Goal: Task Accomplishment & Management: Use online tool/utility

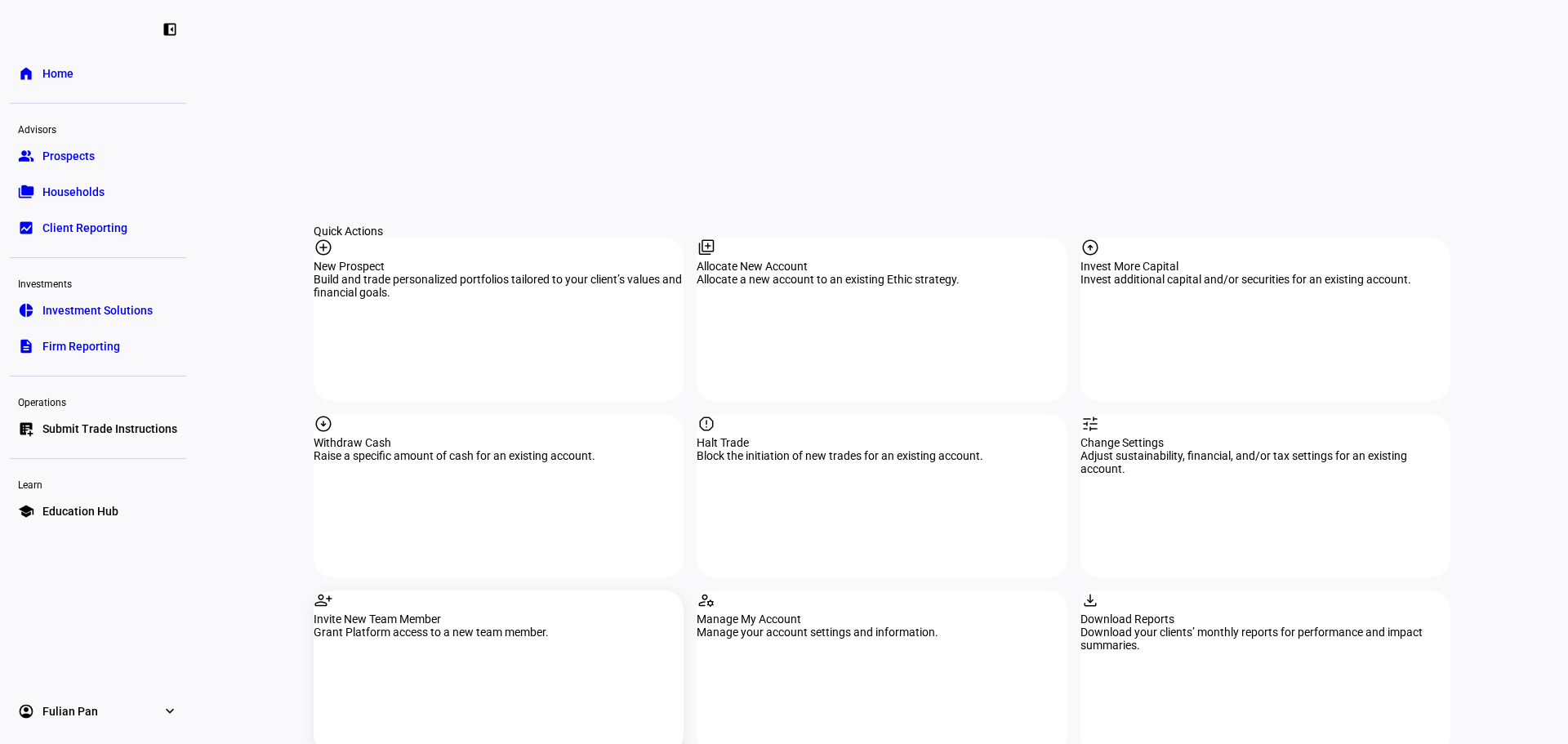
scroll to position [1551, 0]
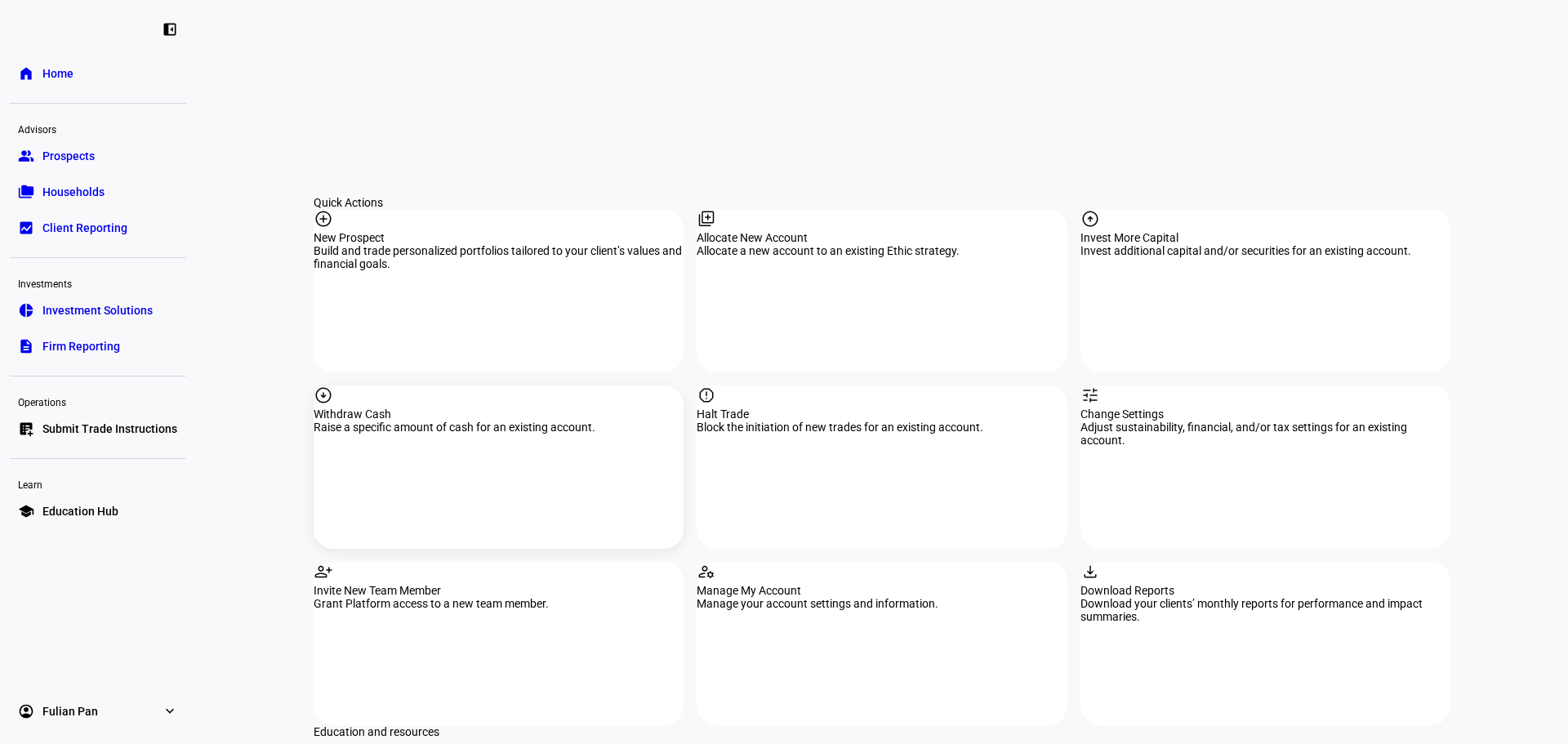
click at [460, 421] on div "Raise a specific amount of cash for an existing account." at bounding box center [499, 427] width 370 height 13
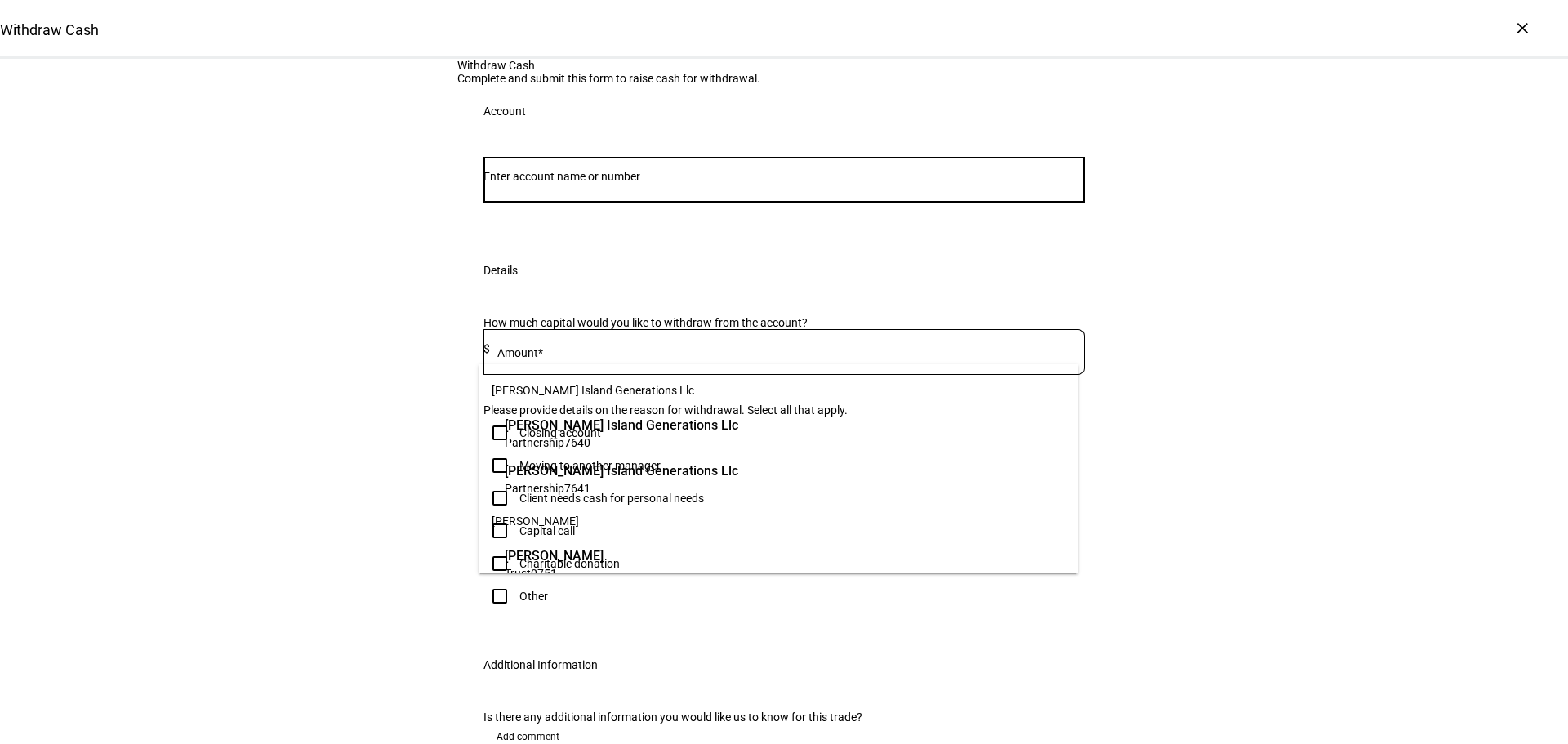
click at [978, 183] on input "Number" at bounding box center [784, 176] width 601 height 13
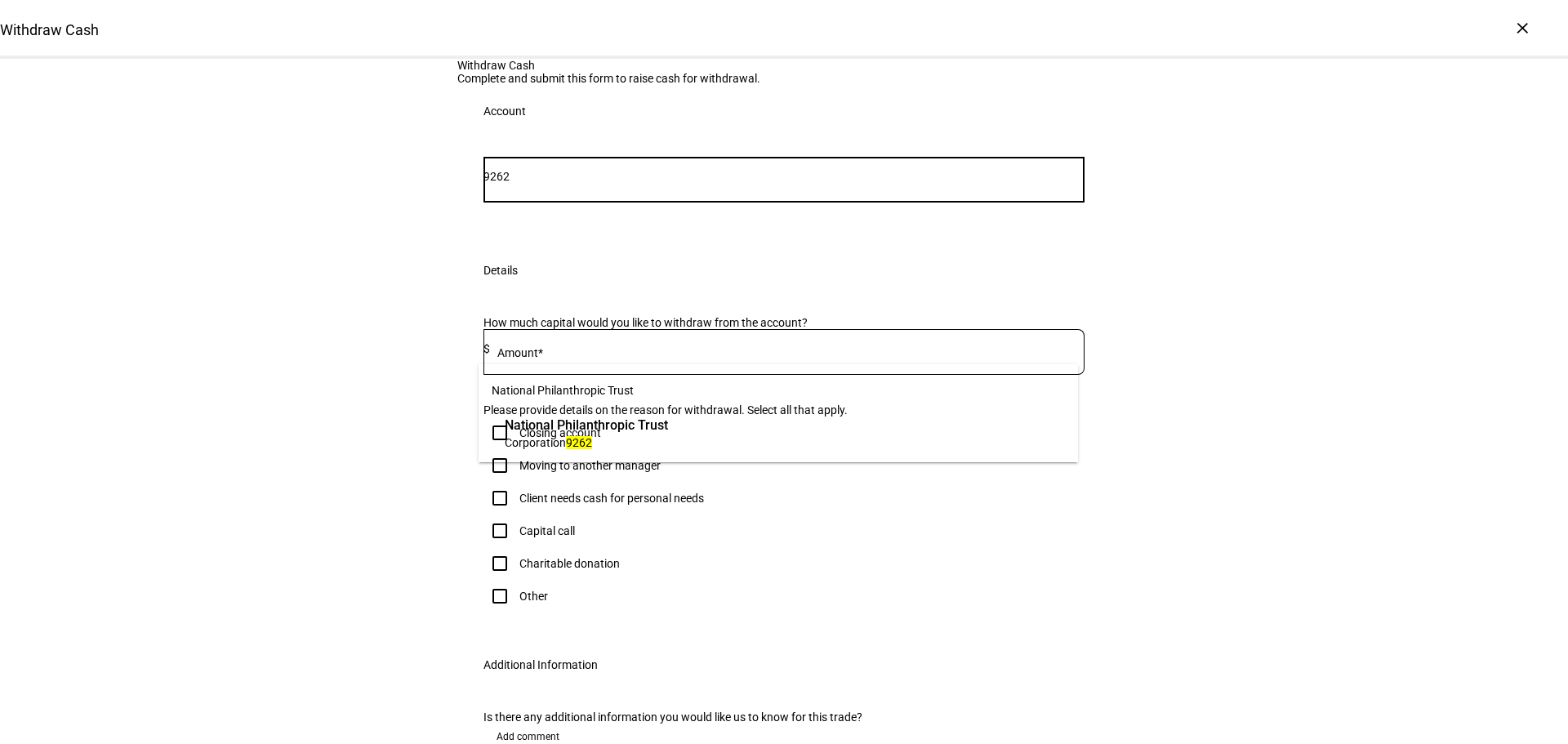
type input "9262"
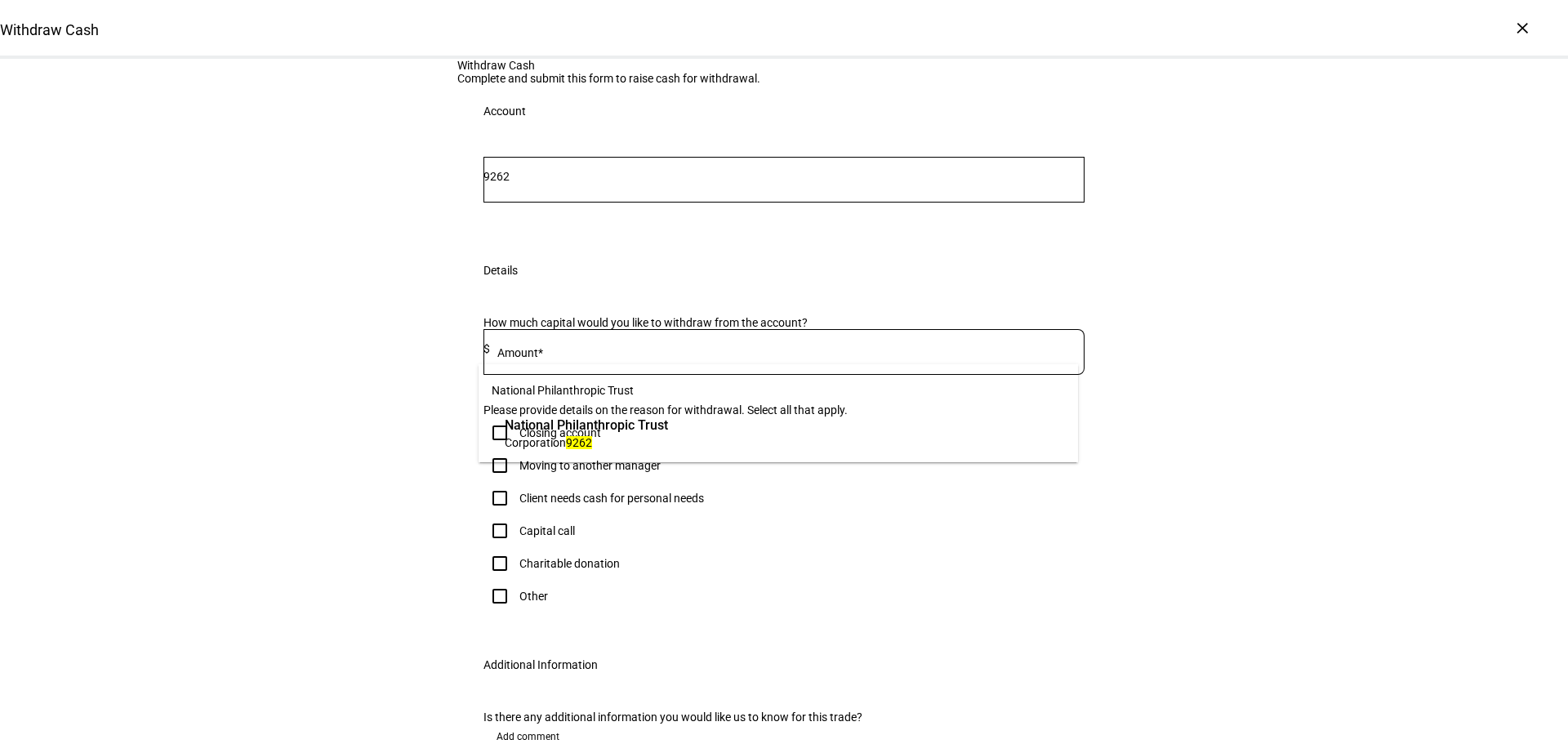
click at [668, 422] on span "National Philanthropic Trust" at bounding box center [586, 424] width 164 height 19
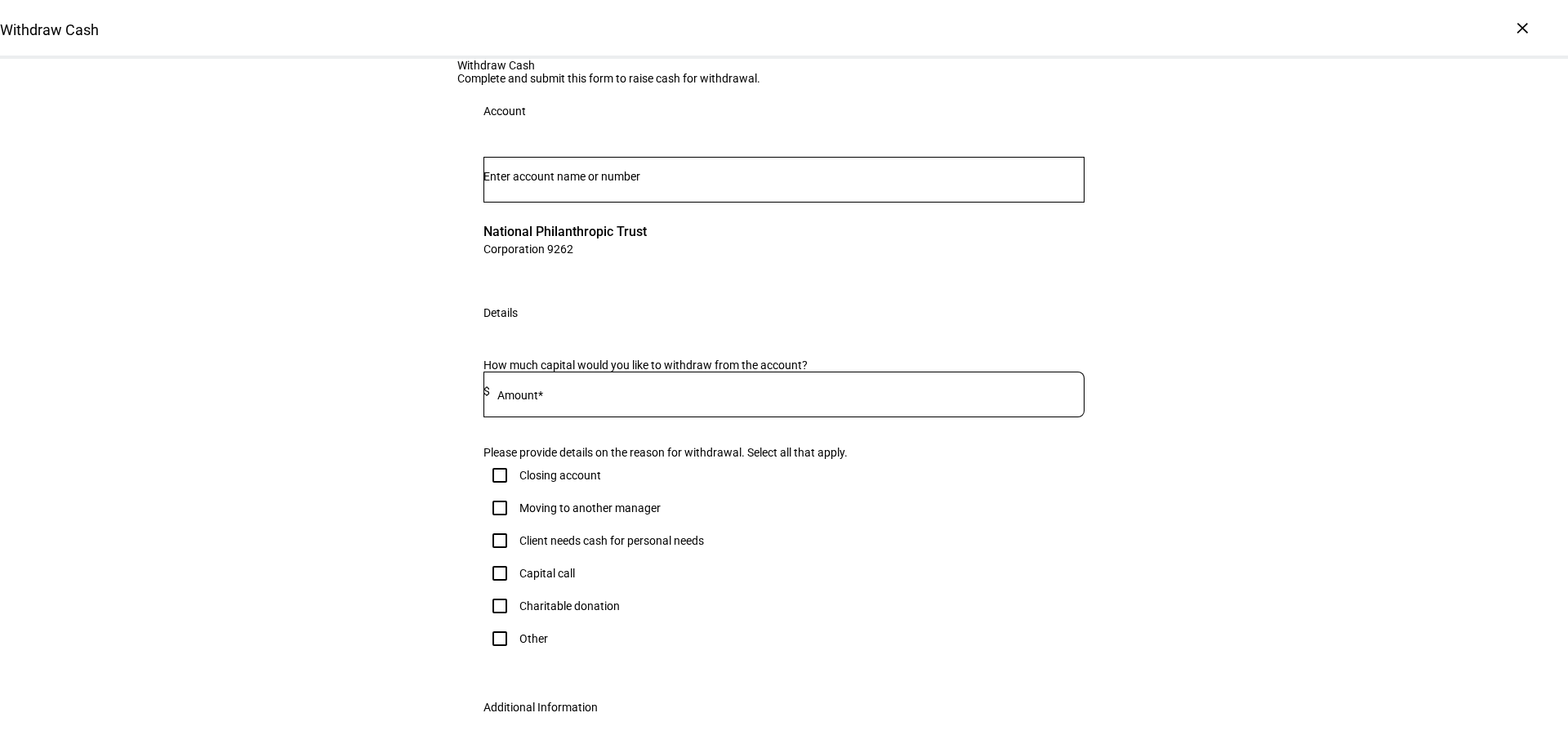
click at [749, 397] on input at bounding box center [786, 391] width 594 height 13
type input "96,000"
click at [277, 313] on div "Withdraw Cash Complete and submit this form to raise cash for withdrawal. Accou…" at bounding box center [784, 458] width 1568 height 798
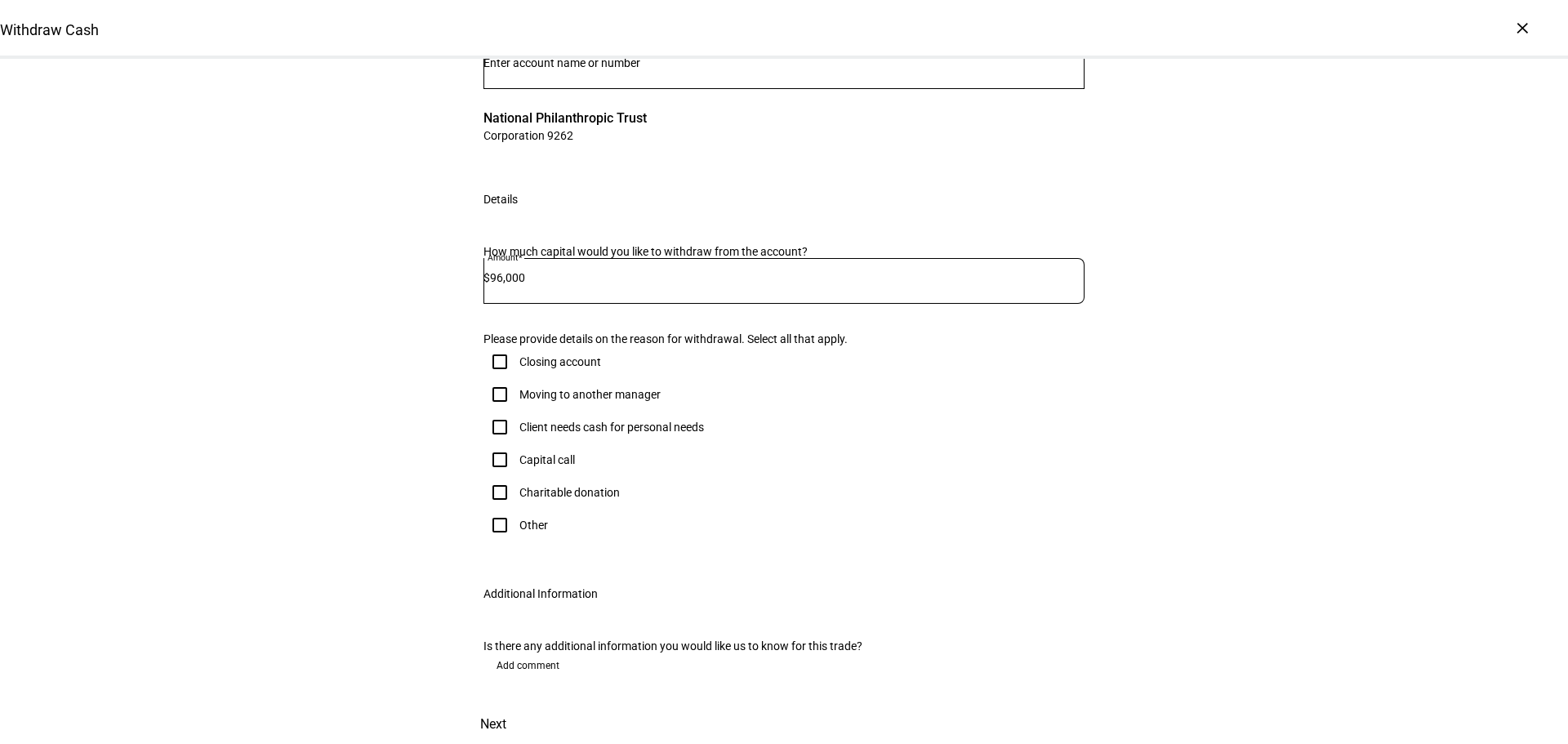
scroll to position [327, 0]
click at [613, 422] on div "Client needs cash for personal needs" at bounding box center [611, 427] width 185 height 13
click at [516, 422] on input "Client needs cash for personal needs" at bounding box center [499, 427] width 33 height 33
checkbox input "true"
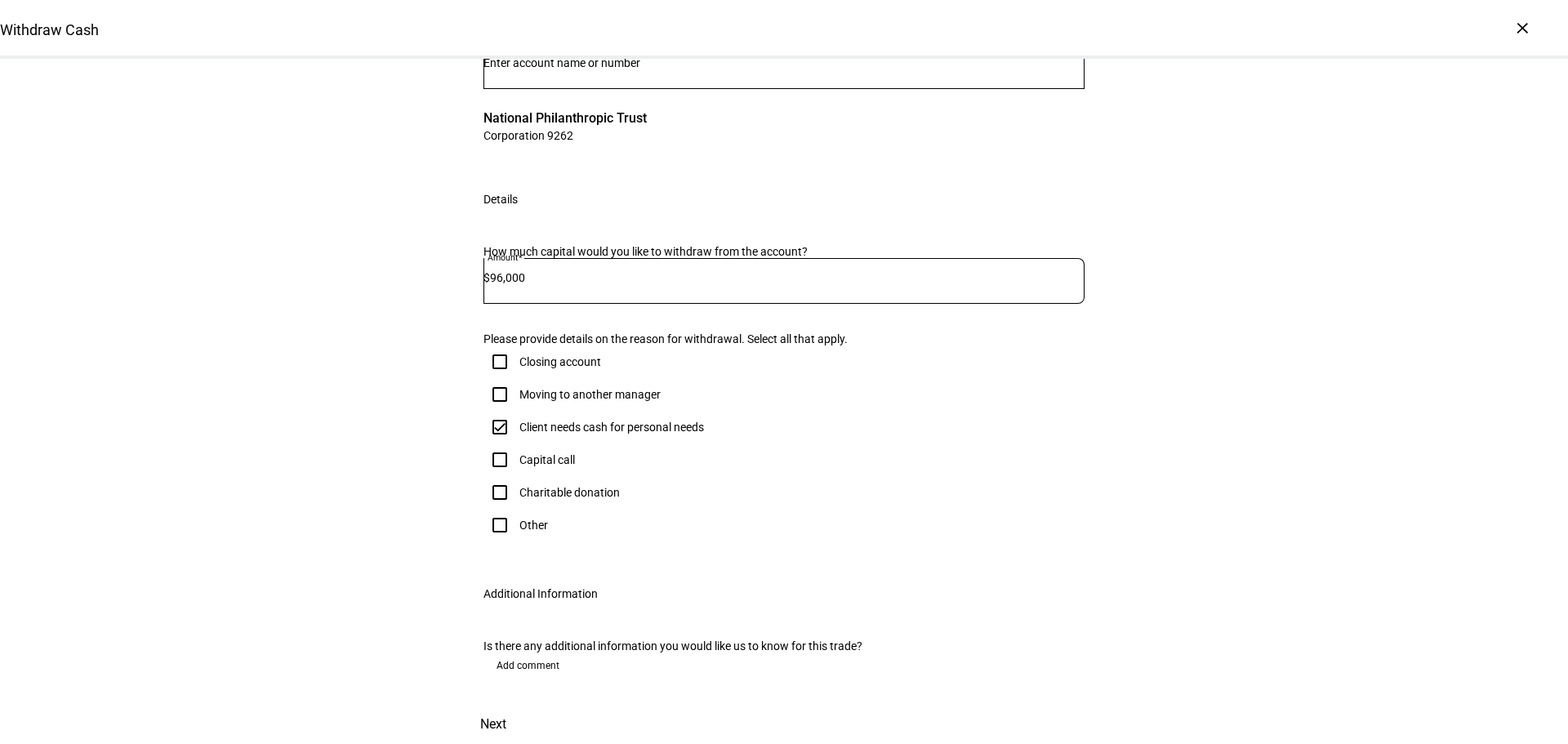
click at [507, 705] on span "Next" at bounding box center [492, 724] width 26 height 39
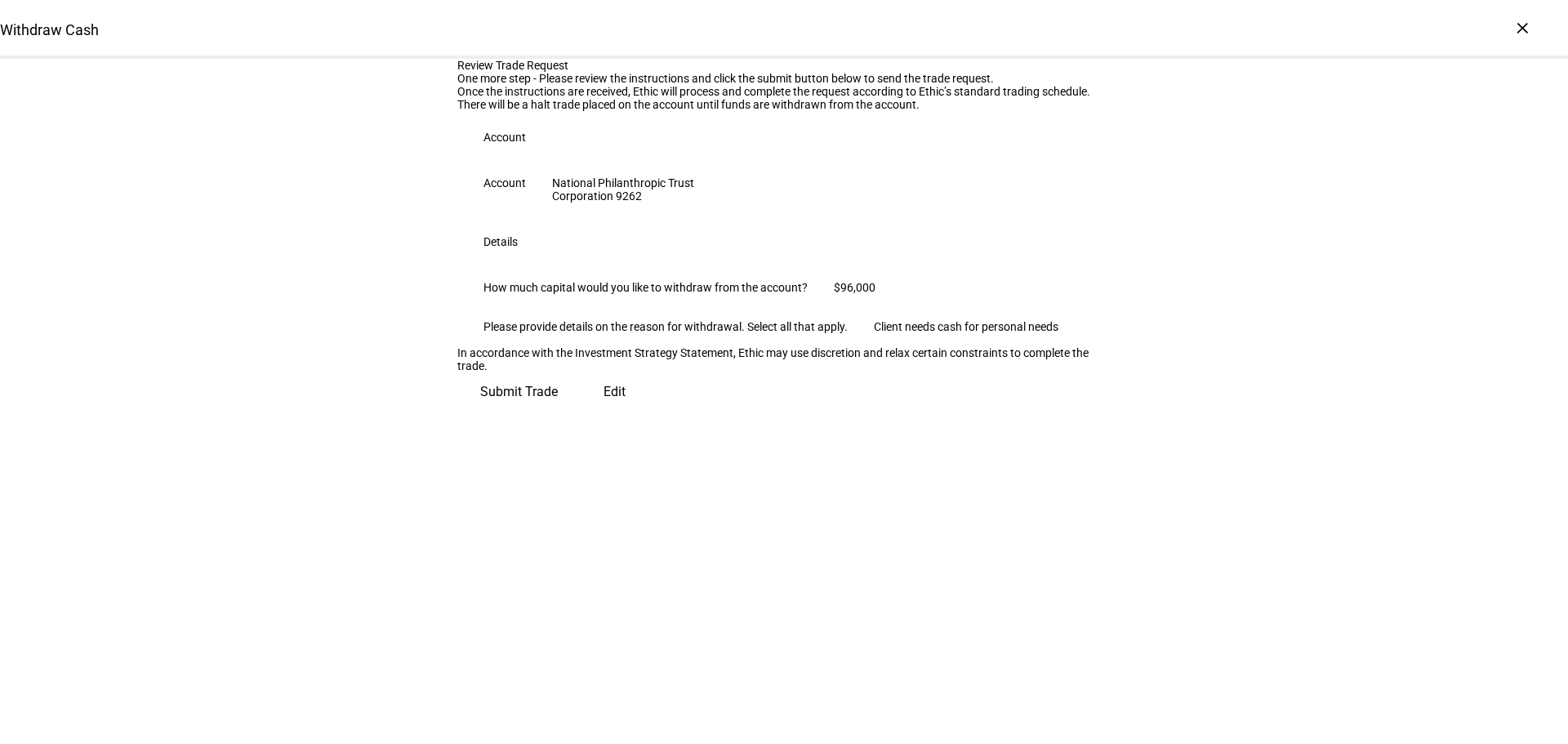
scroll to position [43, 0]
click at [558, 412] on span "Submit Trade" at bounding box center [518, 392] width 78 height 39
click at [204, 375] on div "Review Trade Request One more step - Please review the instructions and click t…" at bounding box center [784, 235] width 1568 height 353
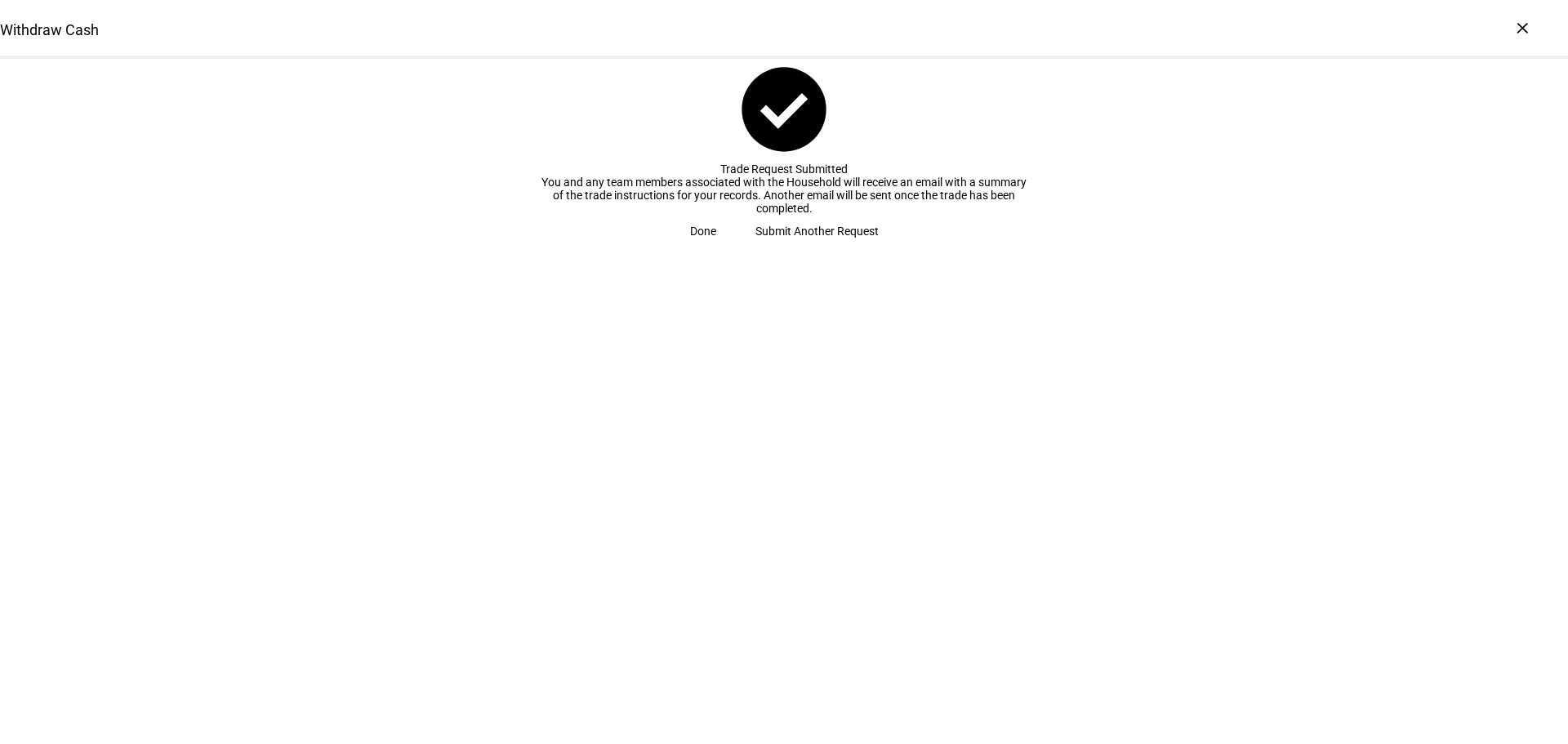
click at [784, 247] on span "Submit Another Request" at bounding box center [818, 230] width 123 height 33
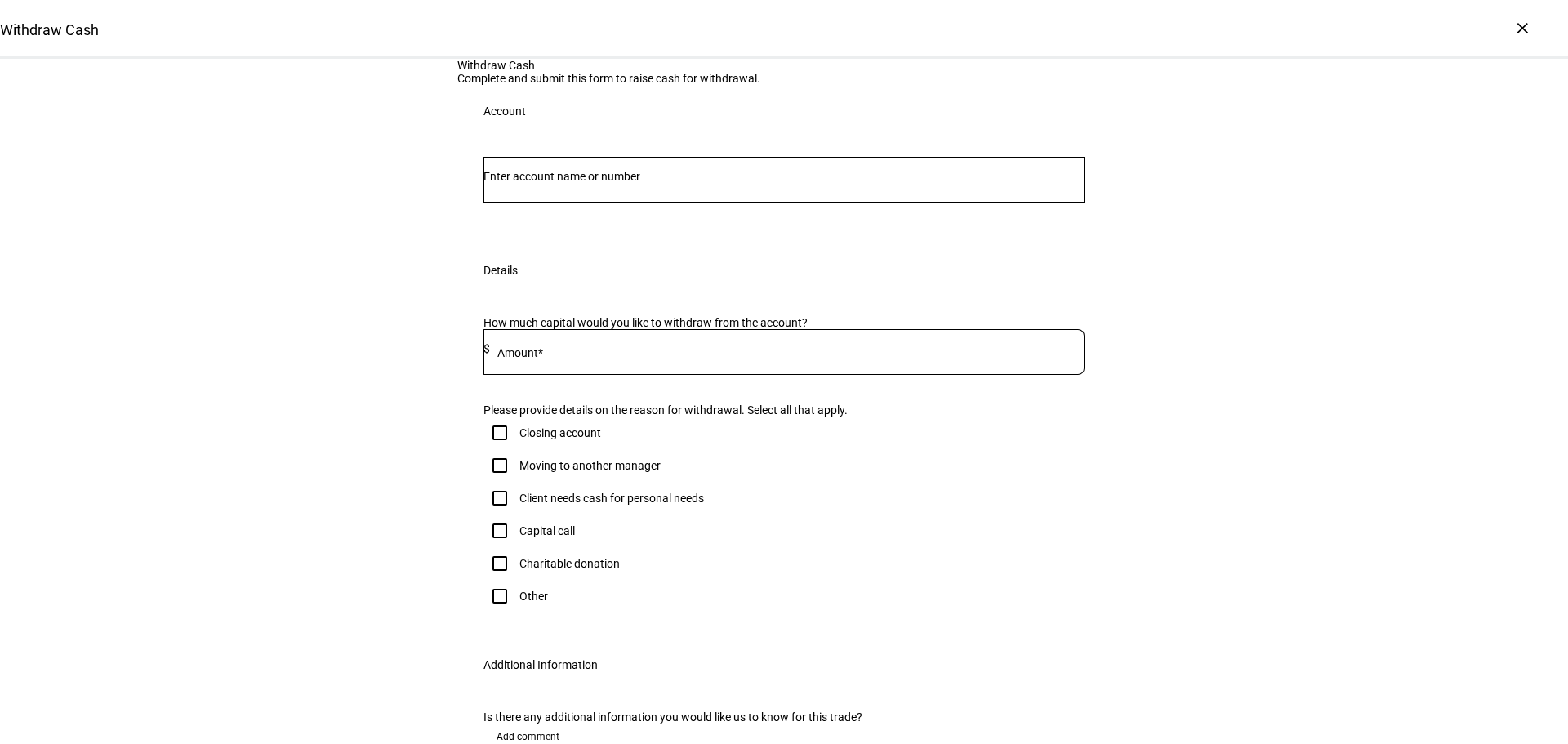
click at [768, 183] on input "Number" at bounding box center [784, 176] width 601 height 13
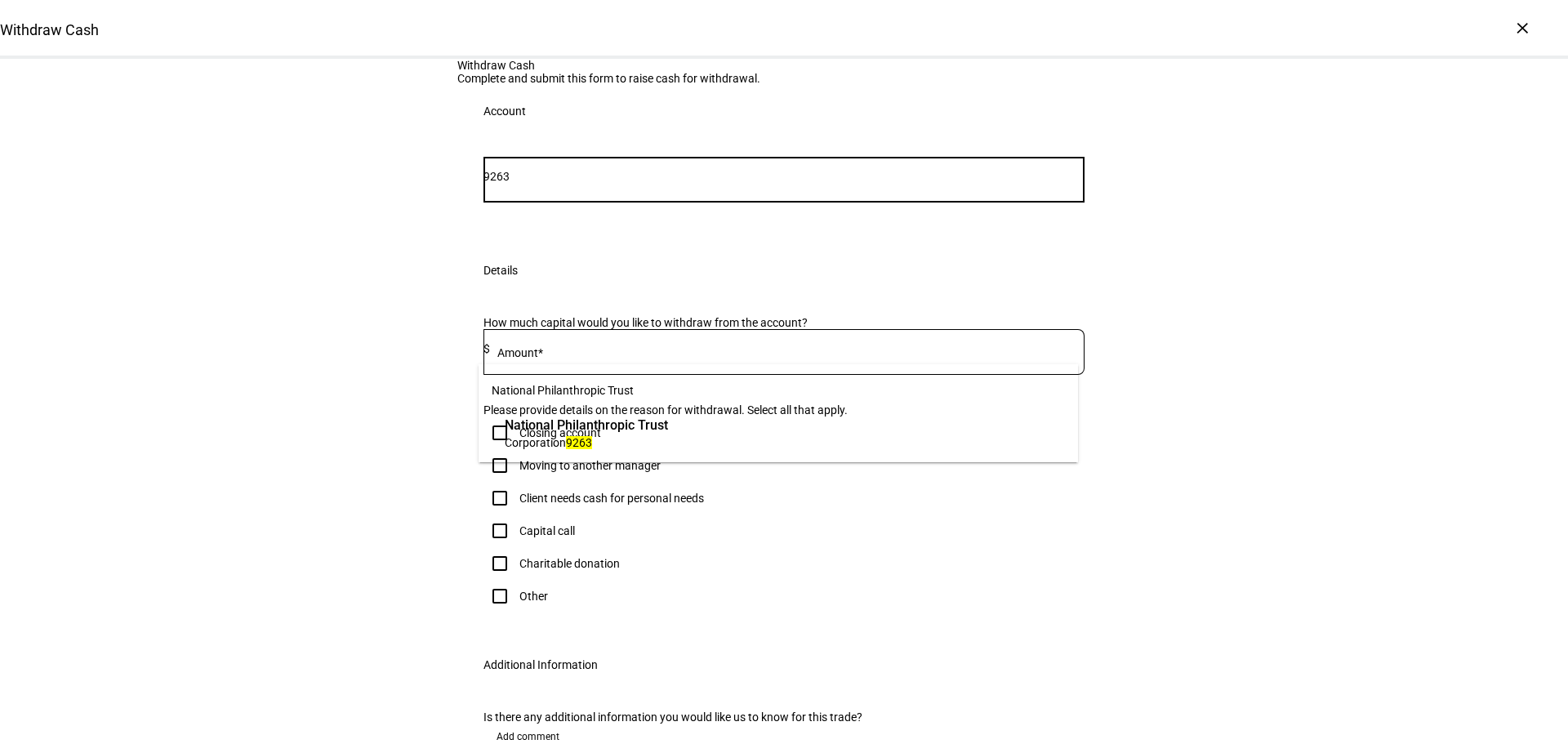
type input "9263"
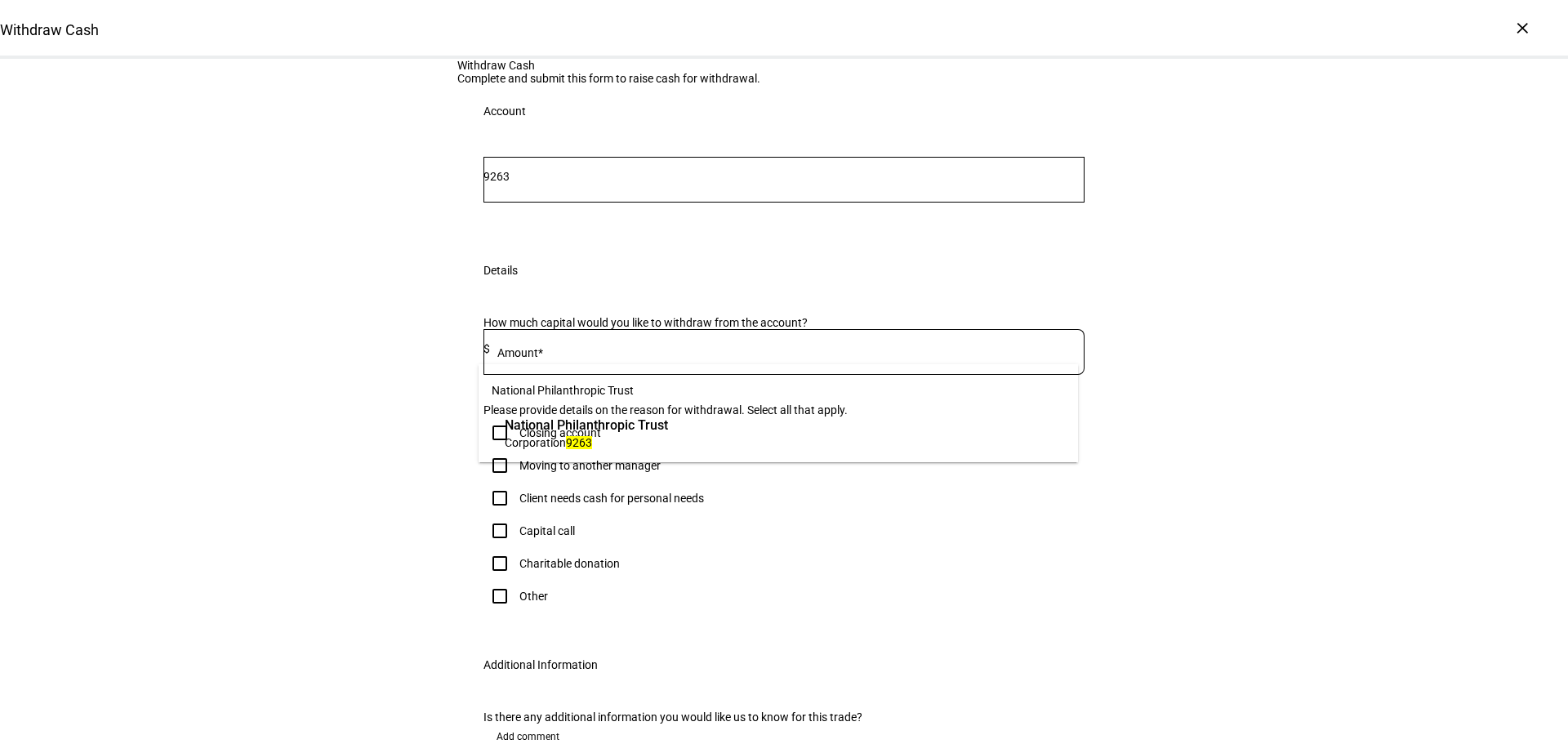
click at [668, 429] on span "National Philanthropic Trust" at bounding box center [586, 424] width 164 height 19
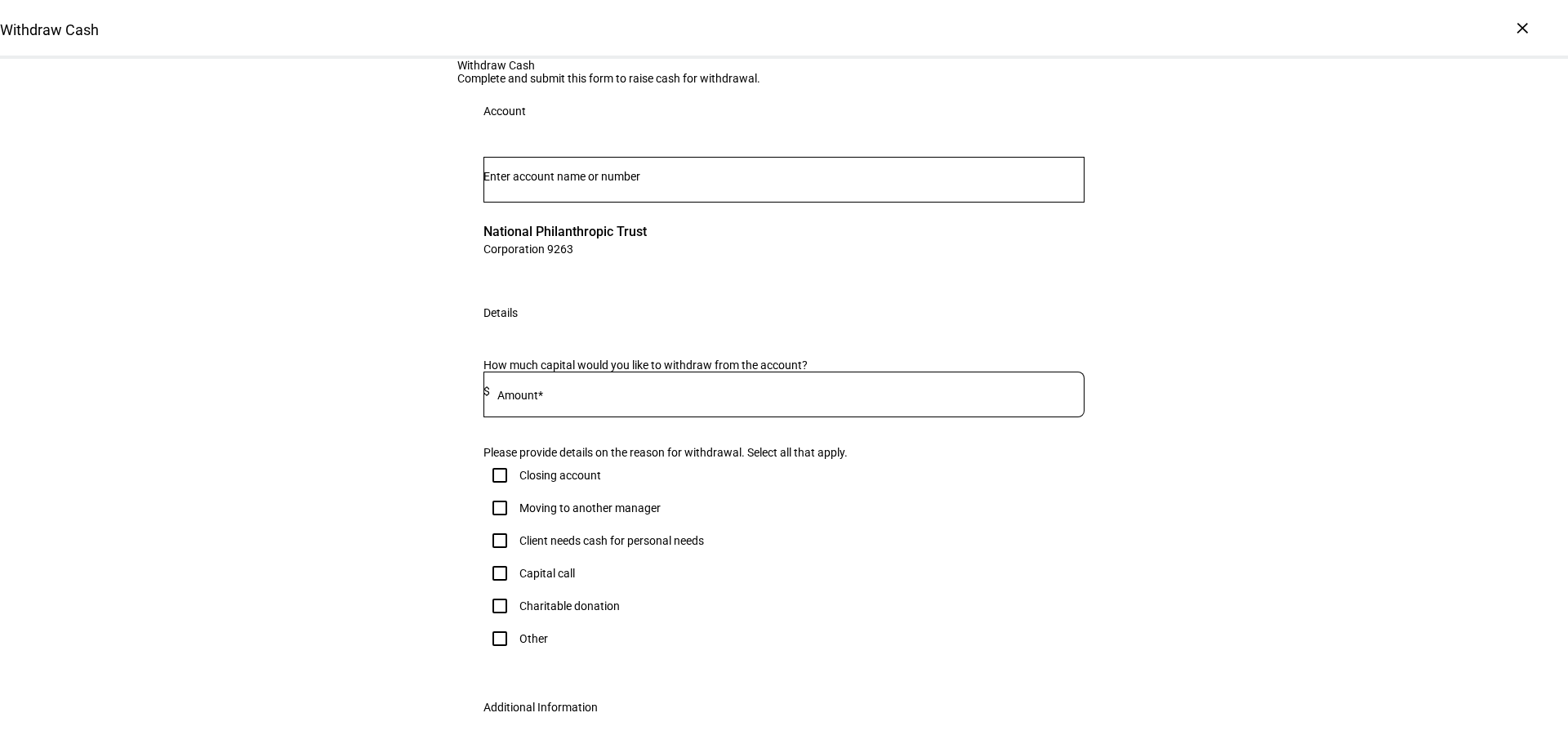
scroll to position [81, 0]
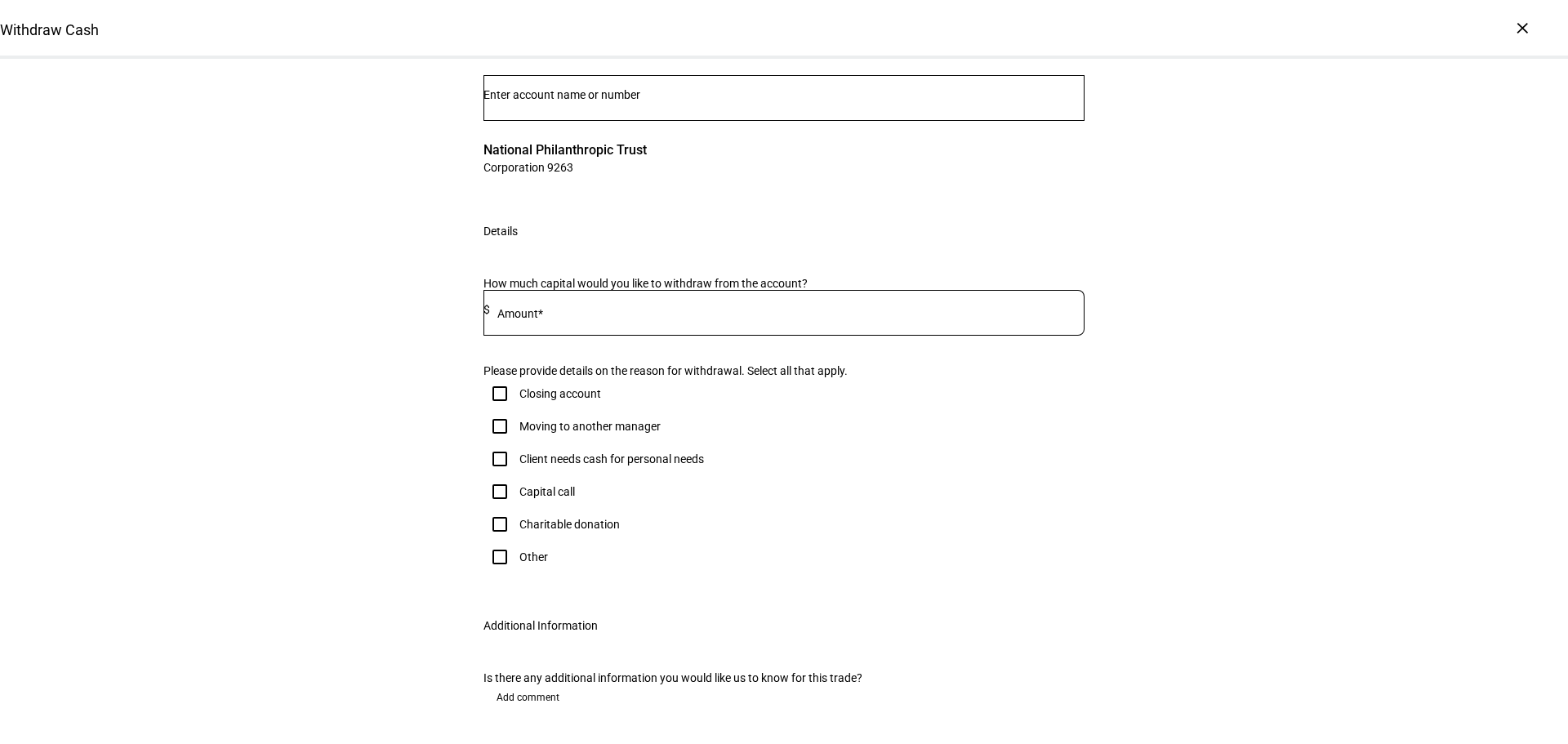
click at [669, 336] on div at bounding box center [786, 312] width 594 height 46
type input "9,000"
click at [705, 101] on input "Number" at bounding box center [784, 95] width 601 height 13
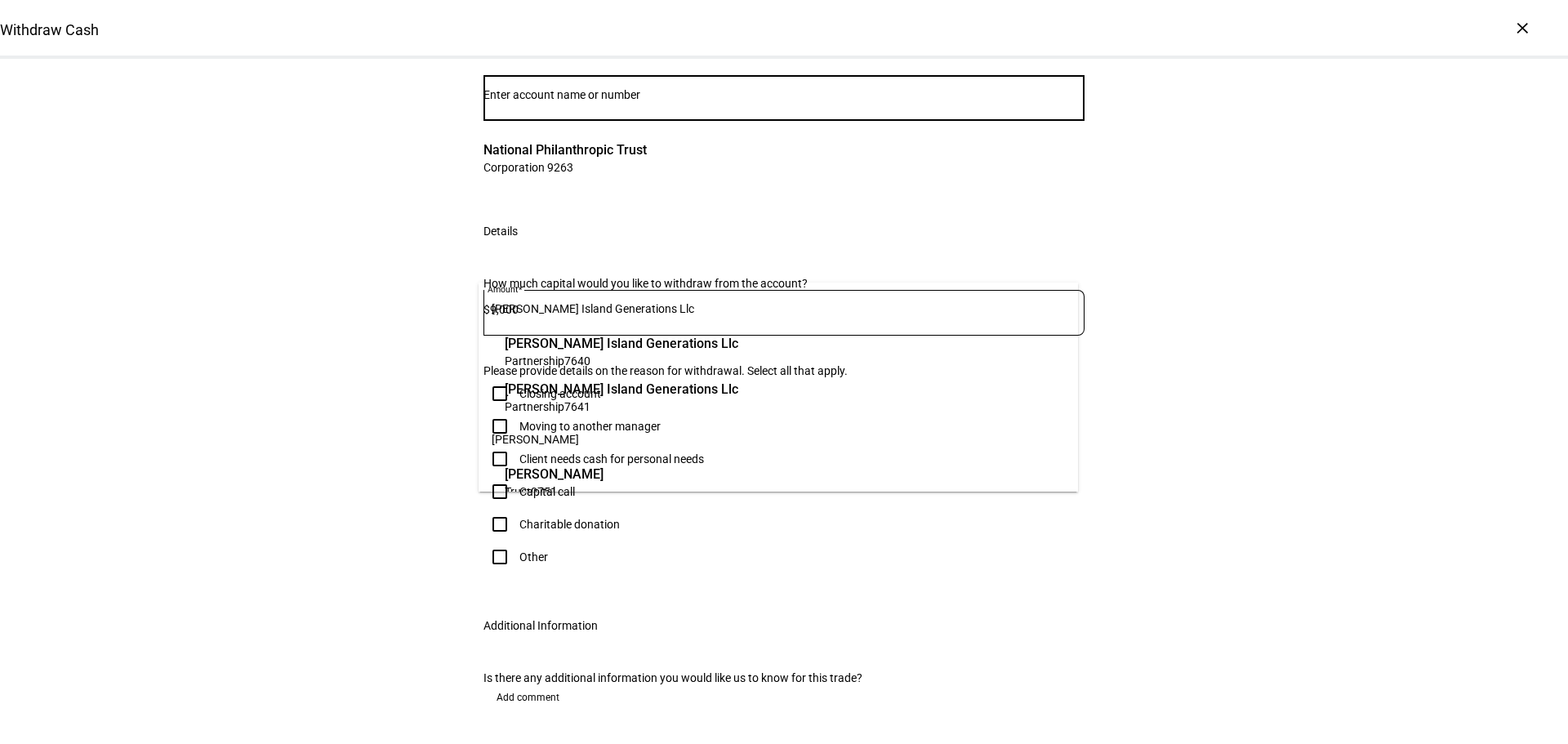
click at [1287, 310] on div "Withdraw Cash Complete and submit this form to raise cash for withdrawal. Accou…" at bounding box center [784, 376] width 1568 height 798
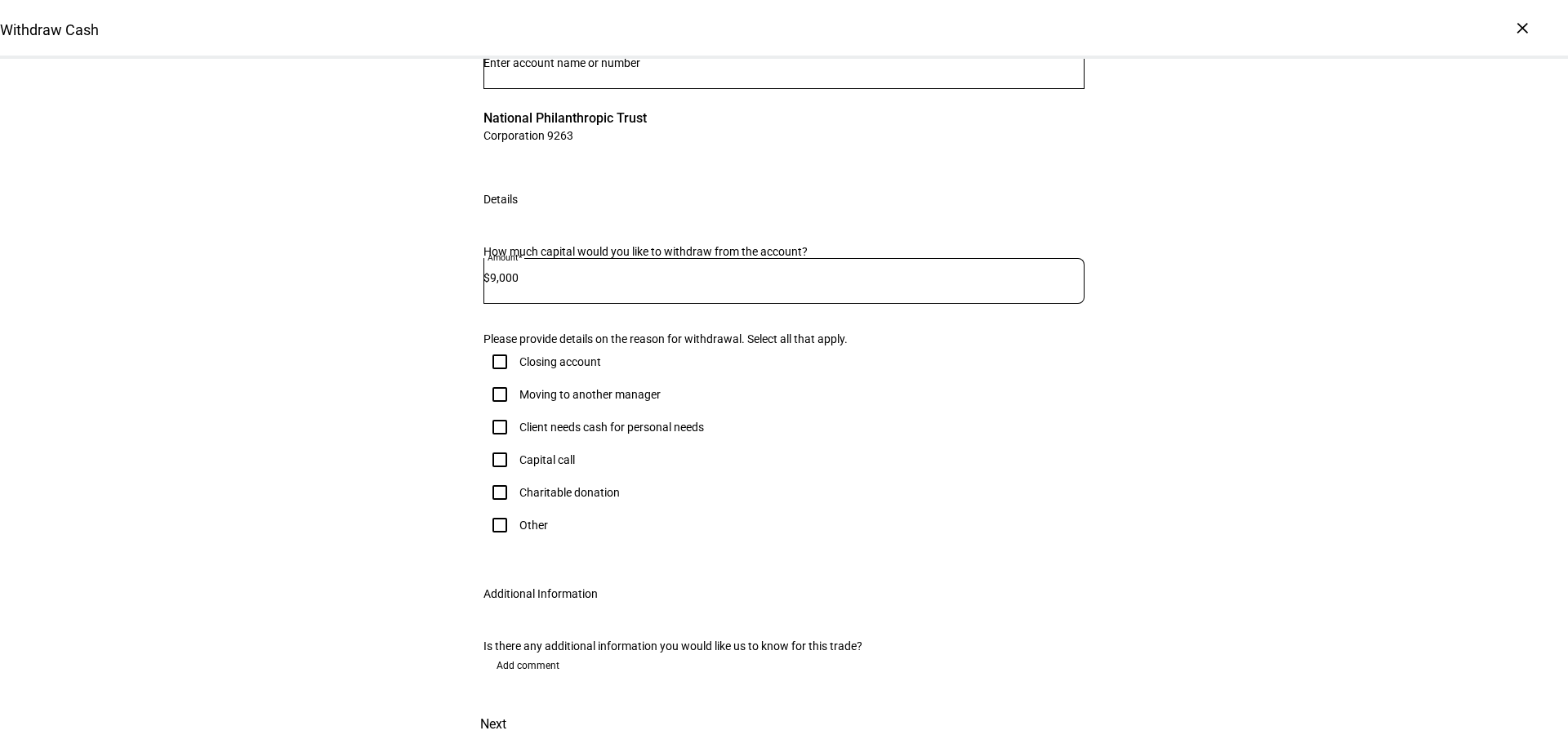
scroll to position [408, 0]
click at [564, 421] on div "Client needs cash for personal needs" at bounding box center [611, 427] width 185 height 13
click at [516, 411] on input "Client needs cash for personal needs" at bounding box center [499, 427] width 33 height 33
checkbox input "true"
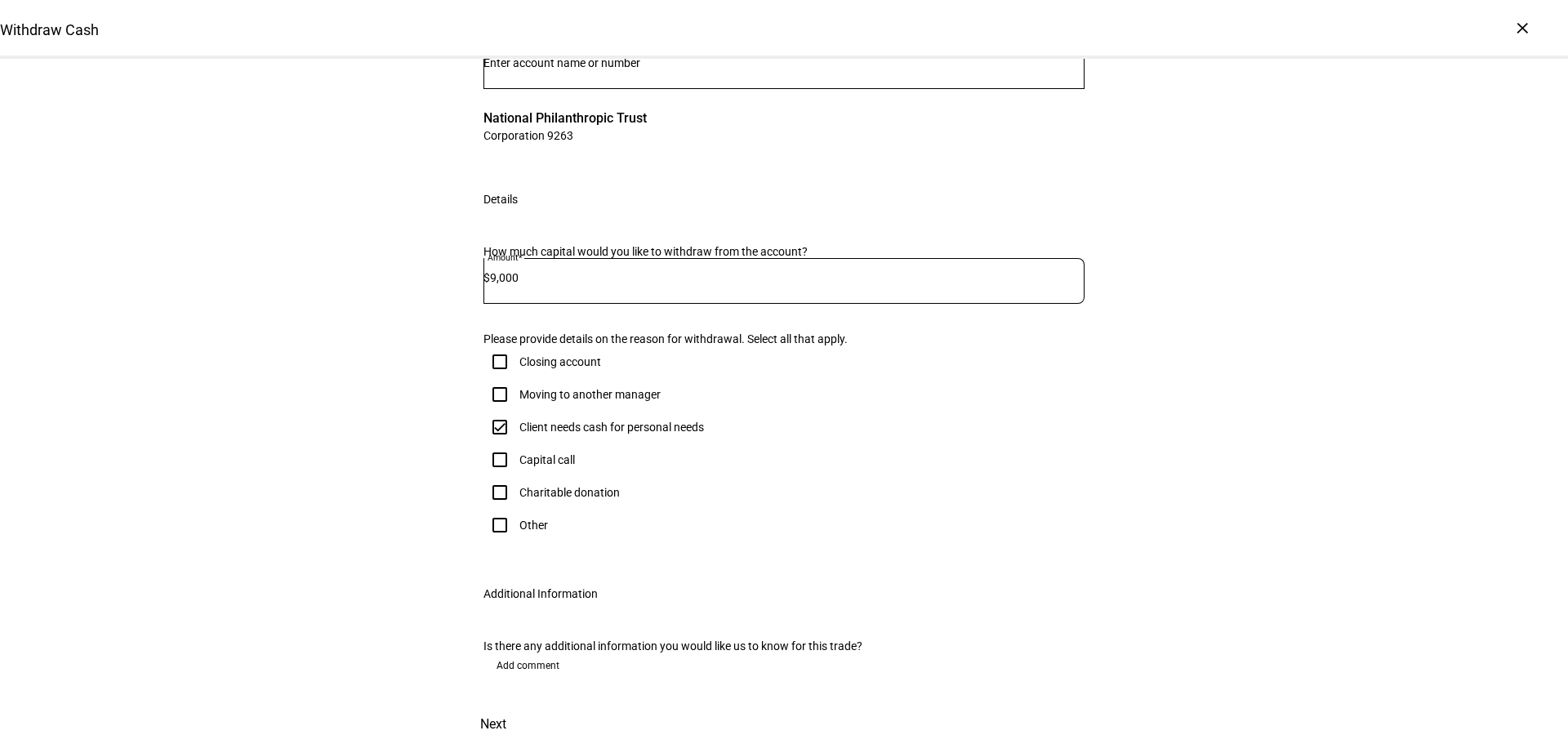
click at [507, 705] on span "Next" at bounding box center [492, 724] width 26 height 39
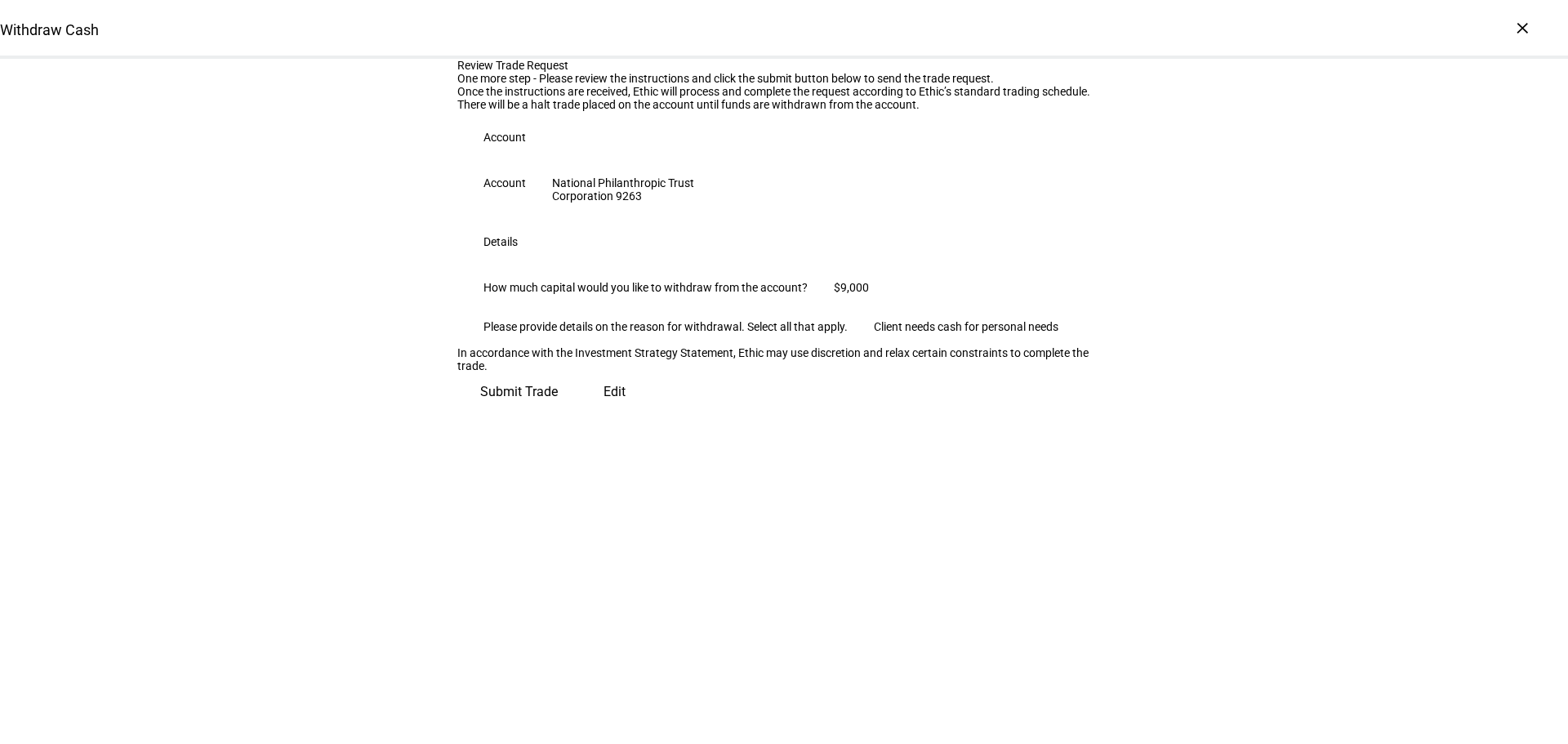
scroll to position [43, 0]
click at [558, 412] on span "Submit Trade" at bounding box center [518, 392] width 78 height 39
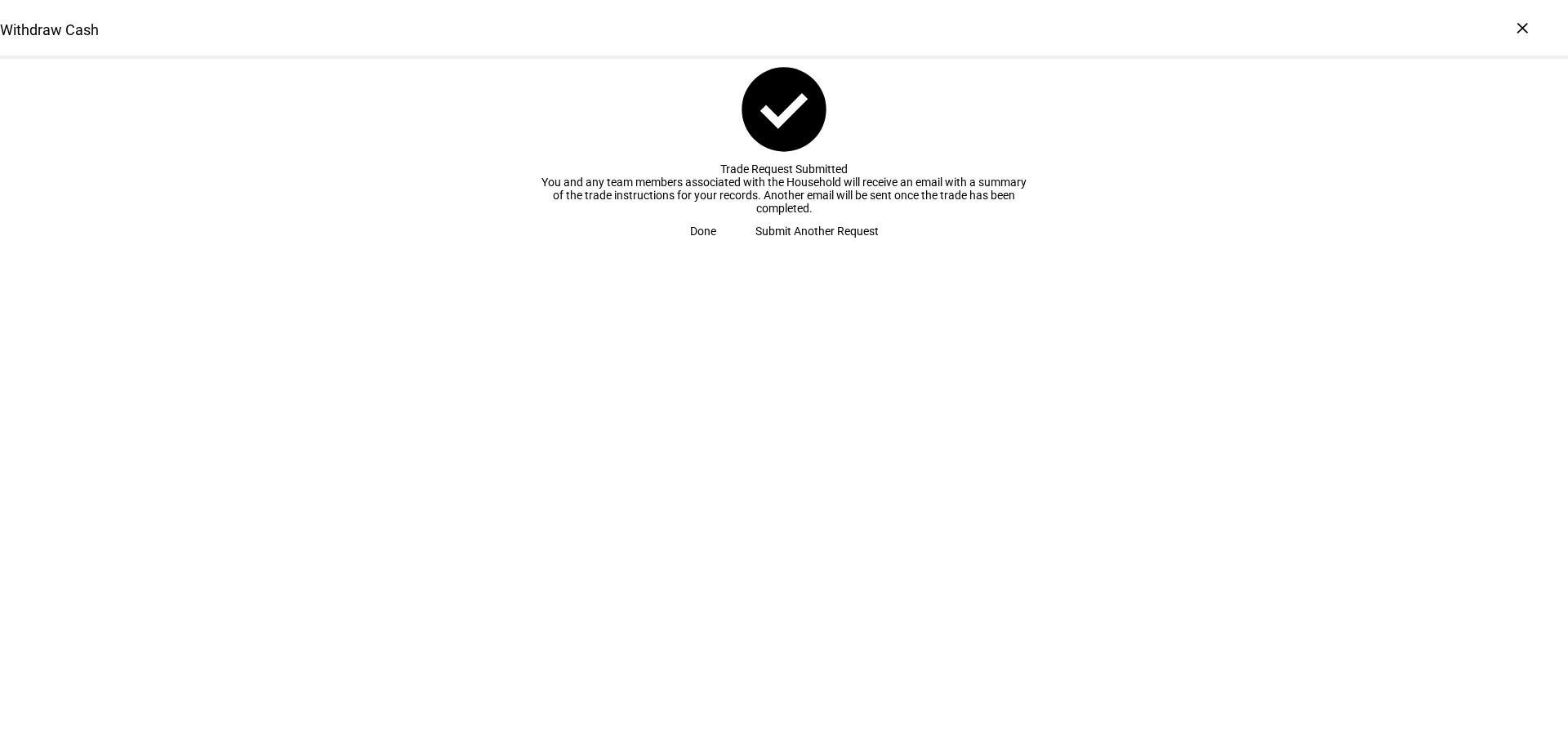
click at [717, 247] on span "Done" at bounding box center [702, 230] width 26 height 33
